Goal: Task Accomplishment & Management: Manage account settings

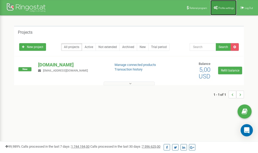
click at [224, 6] on link "Profile settings" at bounding box center [224, 7] width 26 height 15
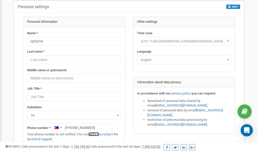
click at [97, 135] on link "verify it" at bounding box center [94, 135] width 10 height 4
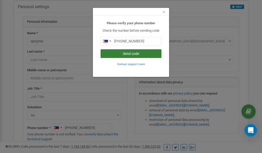
click at [127, 53] on button "Send code" at bounding box center [131, 53] width 61 height 9
